Goal: Information Seeking & Learning: Learn about a topic

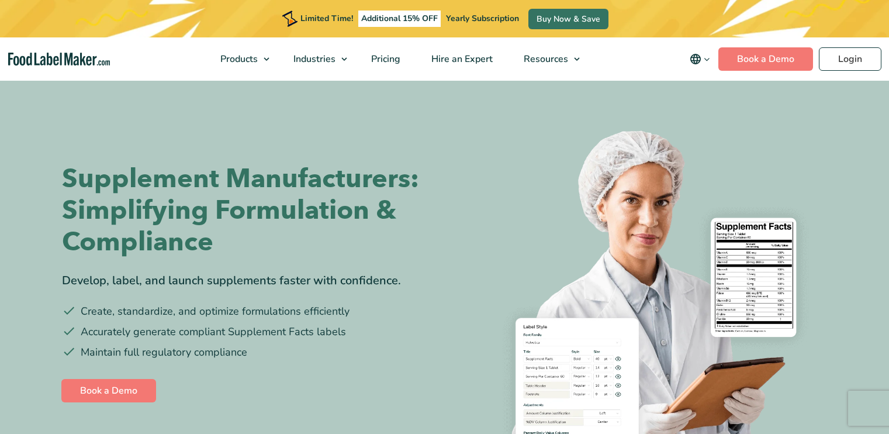
click at [416, 175] on h1 "Supplement Manufacturers: Simplifying Formulation & Compliance" at bounding box center [249, 210] width 374 height 95
click at [500, 272] on img at bounding box center [641, 301] width 374 height 374
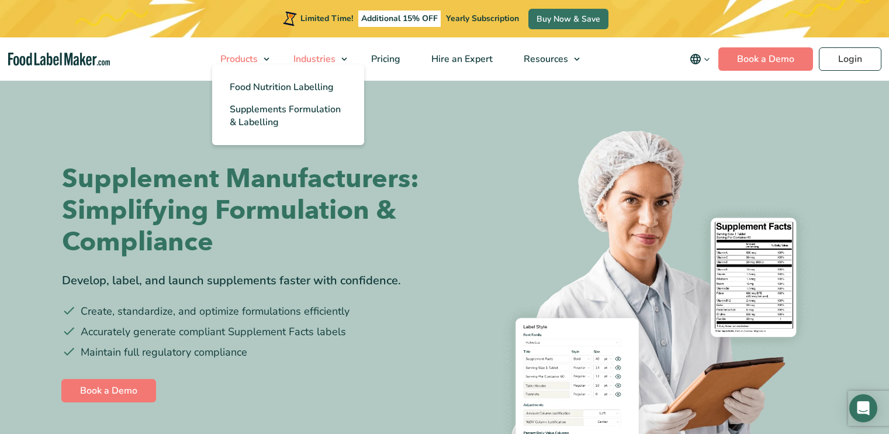
click at [278, 58] on link "Industries" at bounding box center [315, 58] width 75 height 43
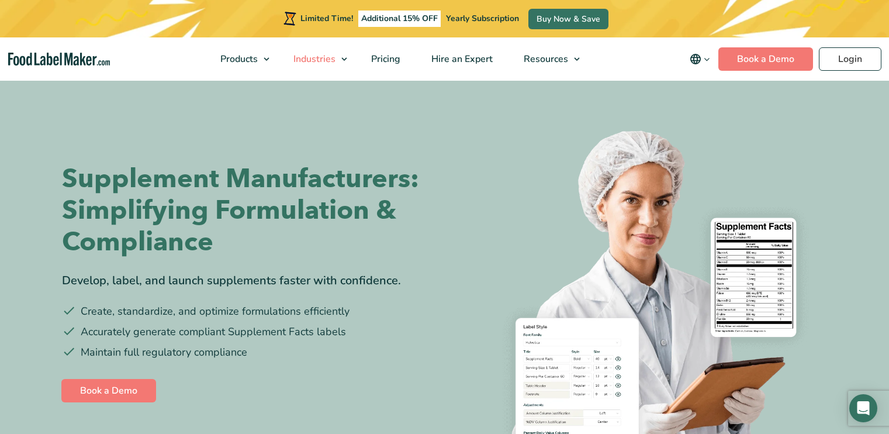
click at [278, 43] on link "Industries" at bounding box center [315, 58] width 75 height 43
click at [36, 351] on section "Supplement Manufacturers: Simplifying Formulation & Compliance Develop, label, …" at bounding box center [444, 283] width 889 height 409
click at [738, 383] on img at bounding box center [641, 301] width 374 height 374
click at [692, 279] on img at bounding box center [641, 301] width 374 height 374
click at [356, 72] on link "Pricing" at bounding box center [384, 58] width 57 height 43
